Goal: Transaction & Acquisition: Purchase product/service

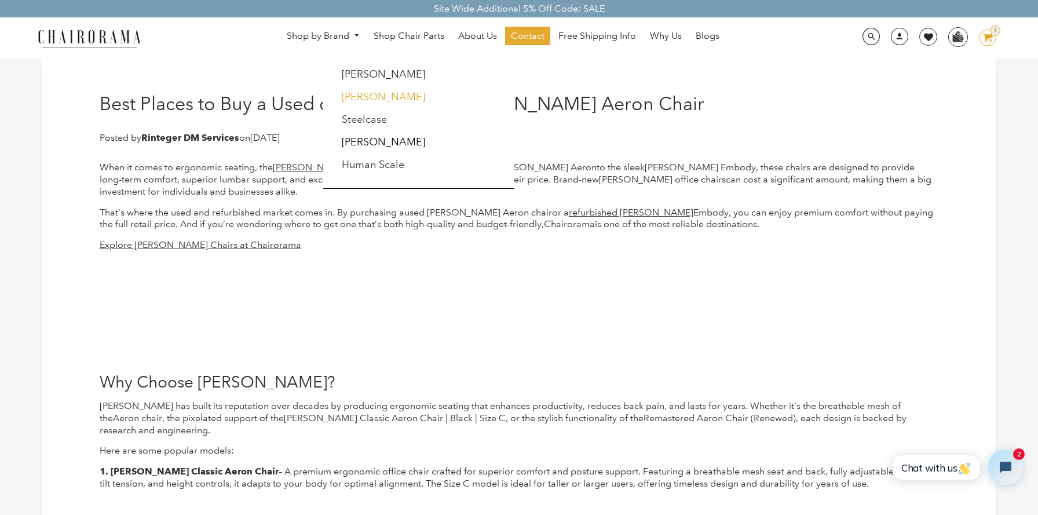
click at [372, 98] on li "[PERSON_NAME]" at bounding box center [396, 97] width 123 height 22
click at [359, 97] on link "[PERSON_NAME]" at bounding box center [383, 96] width 83 height 13
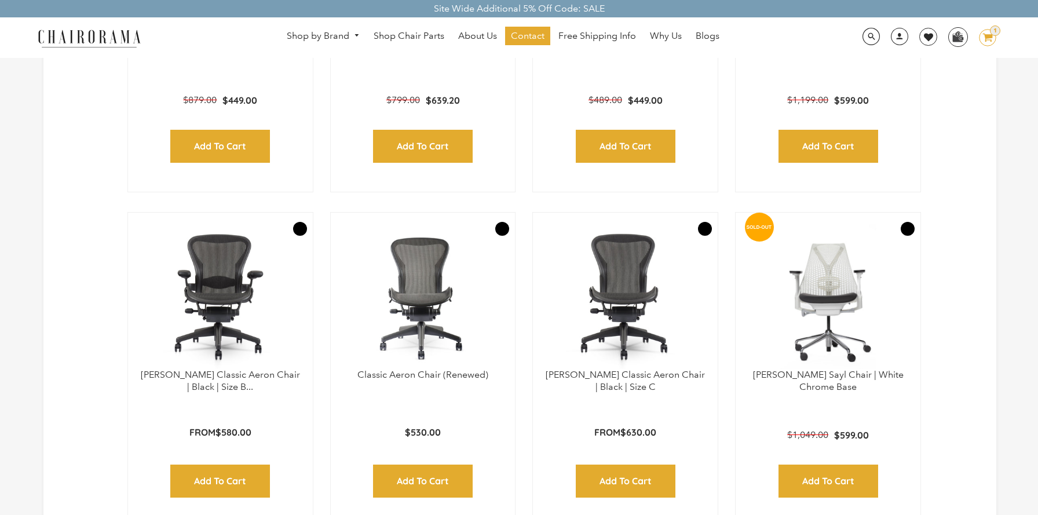
scroll to position [560, 0]
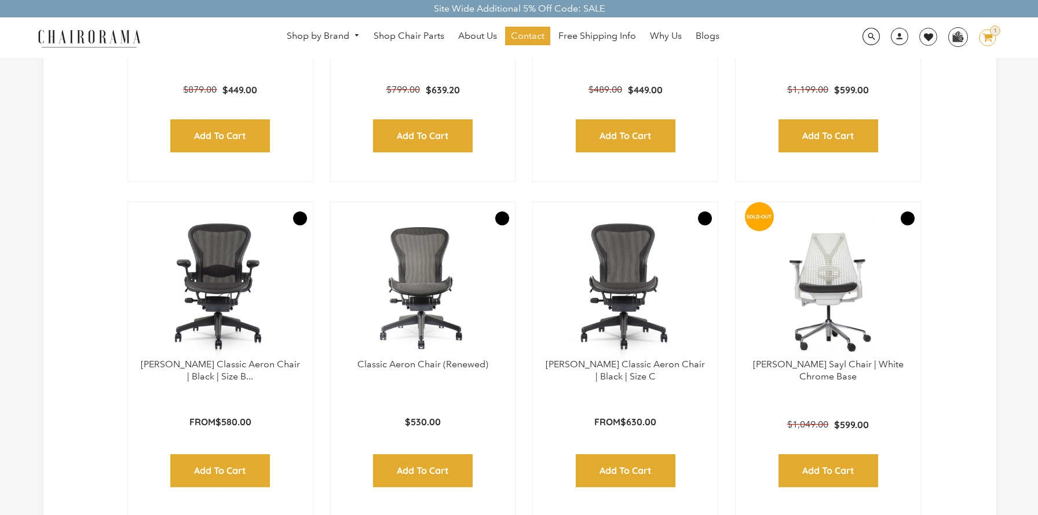
click at [221, 275] on img at bounding box center [221, 286] width 162 height 145
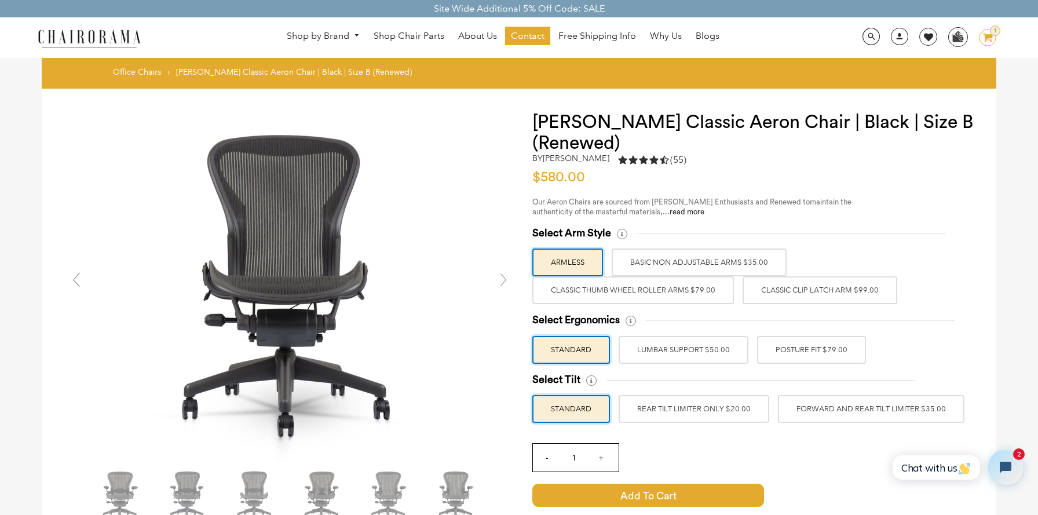
click at [788, 162] on div "by [PERSON_NAME] 4.5 rating (55 votes) (55)" at bounding box center [752, 161] width 441 height 16
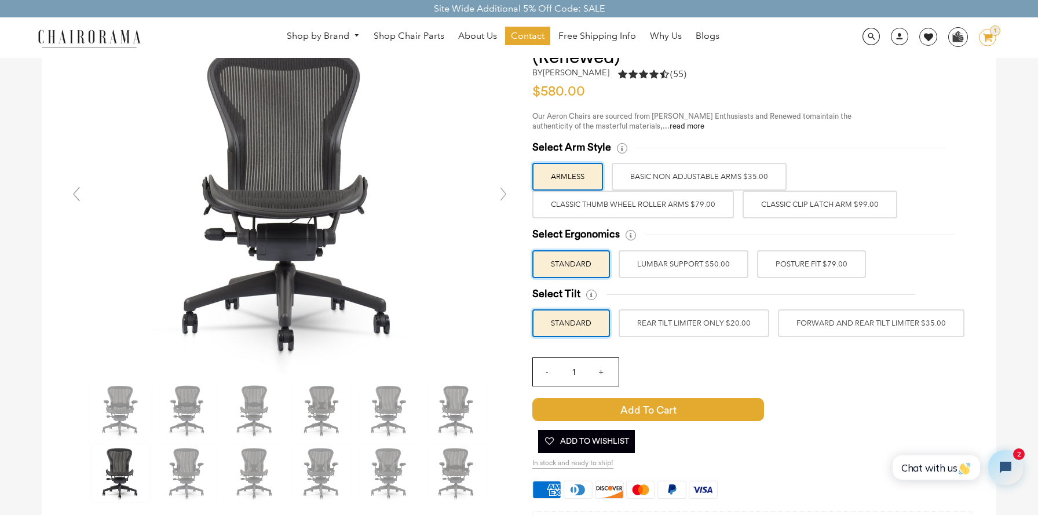
scroll to position [87, 0]
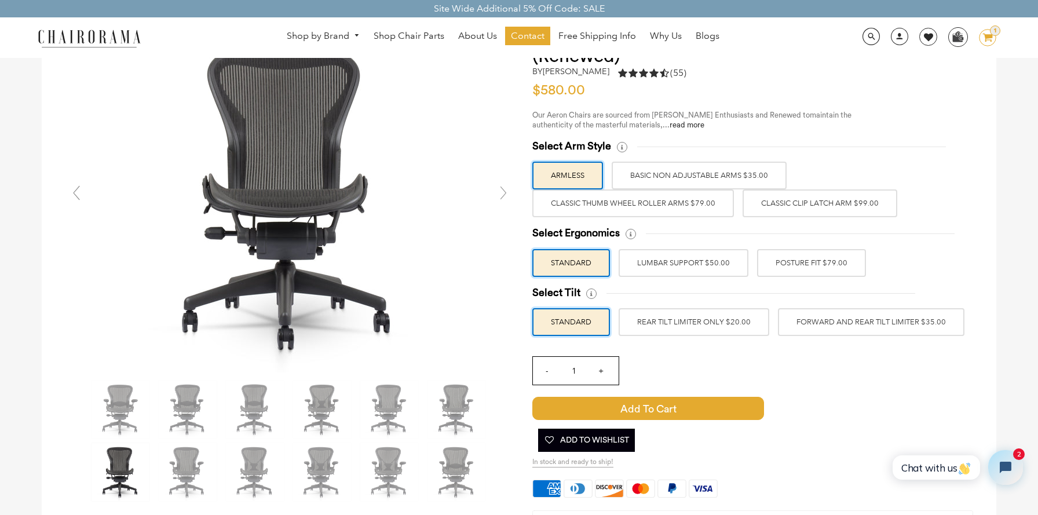
click at [802, 204] on label "Classic Clip Latch Arm $99.00" at bounding box center [819, 203] width 155 height 28
click at [0, 0] on input "Classic Clip Latch Arm $99.00" at bounding box center [0, 0] width 0 height 0
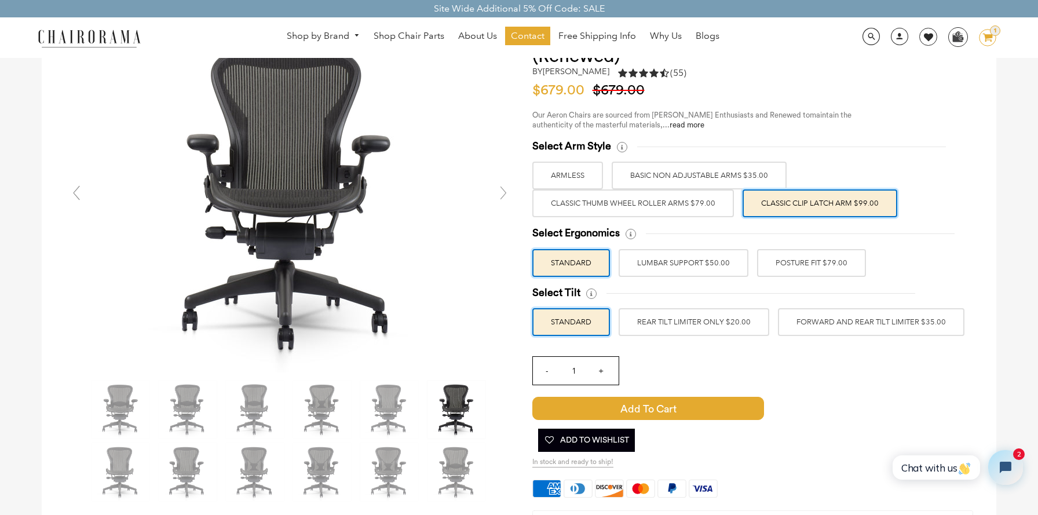
click at [694, 262] on label "LUMBAR SUPPORT $50.00" at bounding box center [683, 263] width 130 height 28
click at [0, 0] on input "LUMBAR SUPPORT $50.00" at bounding box center [0, 0] width 0 height 0
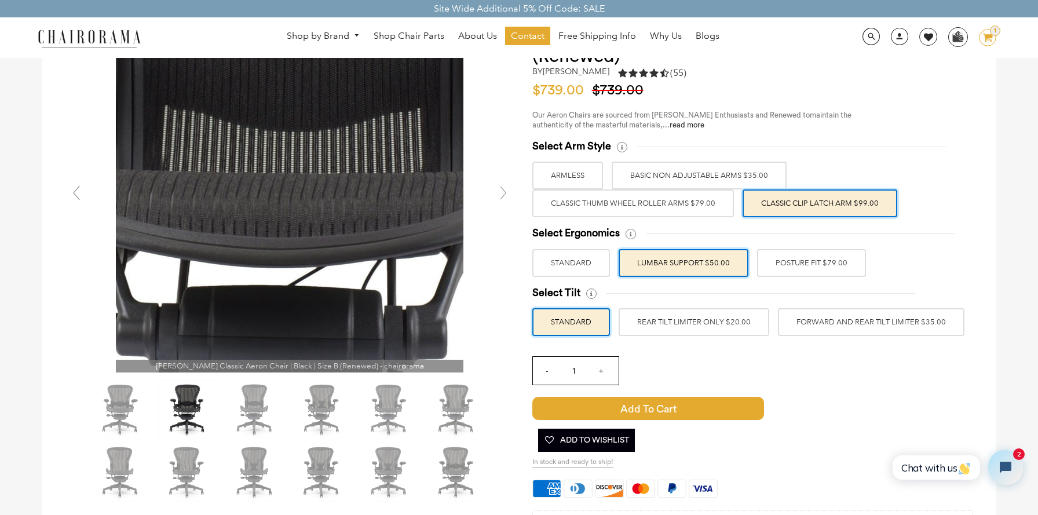
click at [286, 197] on img at bounding box center [289, 198] width 347 height 347
